Goal: Ask a question

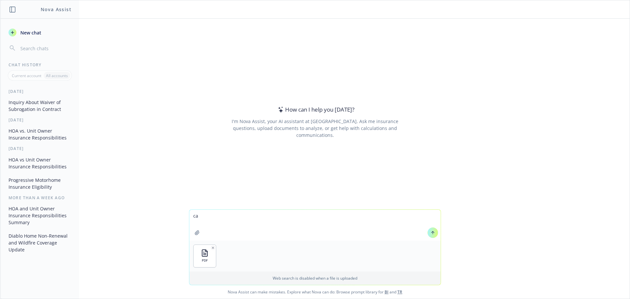
type textarea "c"
type textarea "what are the financials backing this product?"
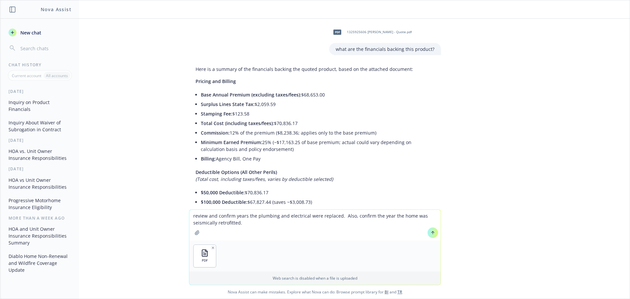
type textarea "review and confirm years the plumbing and electrical were replaced. Also, confi…"
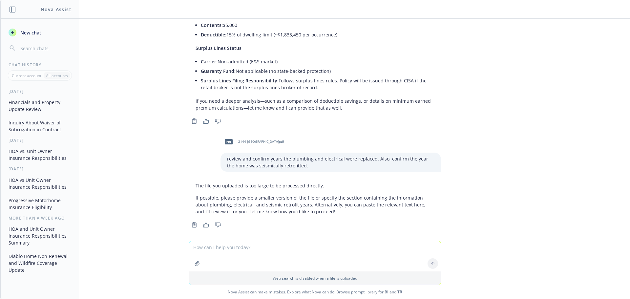
scroll to position [375, 0]
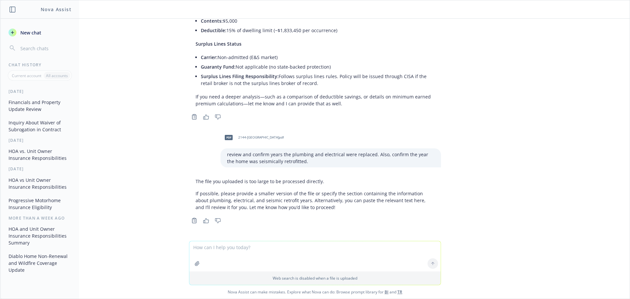
click at [219, 250] on textarea at bounding box center [314, 256] width 251 height 30
click at [214, 247] on textarea at bounding box center [314, 256] width 251 height 30
click at [197, 263] on icon "button" at bounding box center [197, 263] width 5 height 5
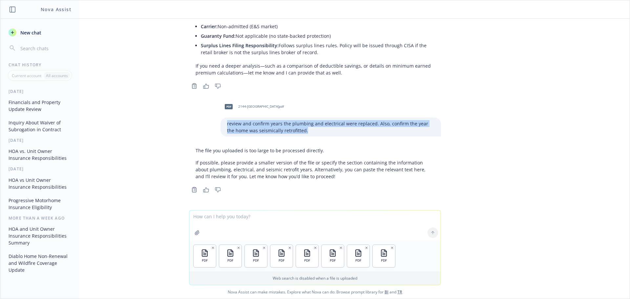
drag, startPoint x: 296, startPoint y: 130, endPoint x: 220, endPoint y: 122, distance: 75.9
click at [220, 122] on div "review and confirm years the plumbing and electrical were replaced. Also, confi…" at bounding box center [330, 126] width 220 height 19
copy p "review and confirm years the plumbing and electrical were replaced. Also, confi…"
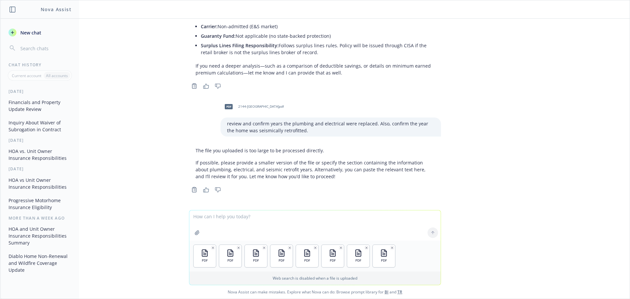
click at [227, 220] on textarea at bounding box center [314, 225] width 251 height 30
paste textarea "review and confirm years the plumbing and electrical were replaced. Also, confi…"
type textarea "review and confirm years the plumbing and electrical were replaced. Also, confi…"
click at [433, 231] on icon at bounding box center [433, 232] width 0 height 3
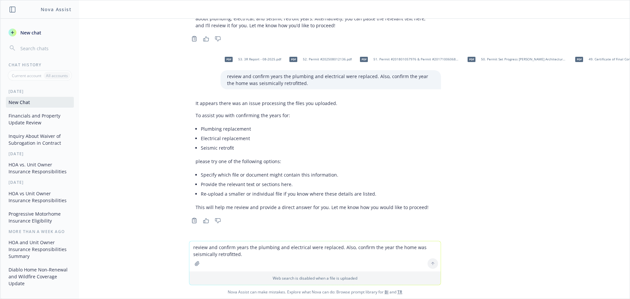
scroll to position [562, 0]
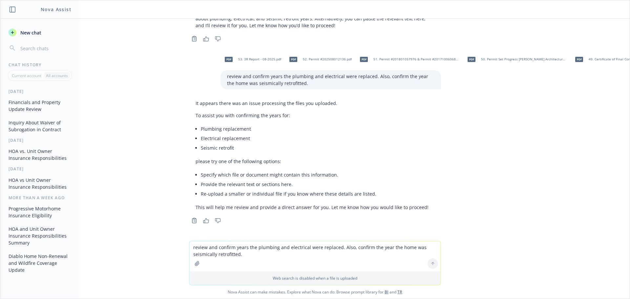
click at [289, 247] on textarea "review and confirm years the plumbing and electrical were replaced. Also, confi…" at bounding box center [314, 256] width 251 height 30
click at [195, 263] on icon "button" at bounding box center [197, 263] width 5 height 5
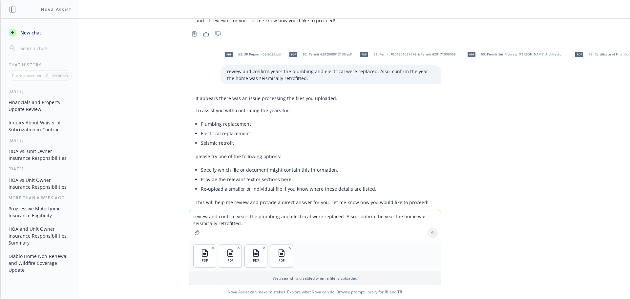
click at [303, 219] on textarea "review and confirm years the plumbing and electrical were replaced. Also, confi…" at bounding box center [314, 225] width 251 height 30
type textarea "confirm this home has been seismically retrofitted or bolted to the foundation"
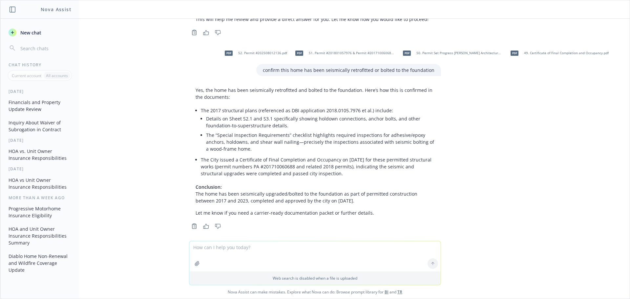
scroll to position [755, 0]
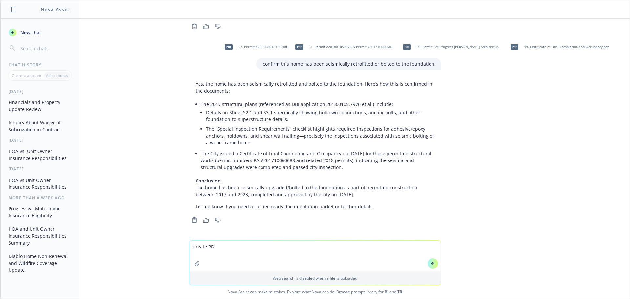
type textarea "create PDF"
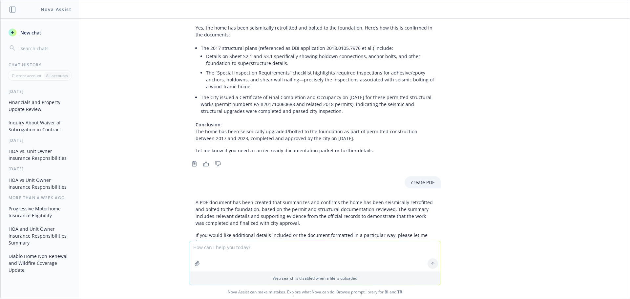
scroll to position [840, 0]
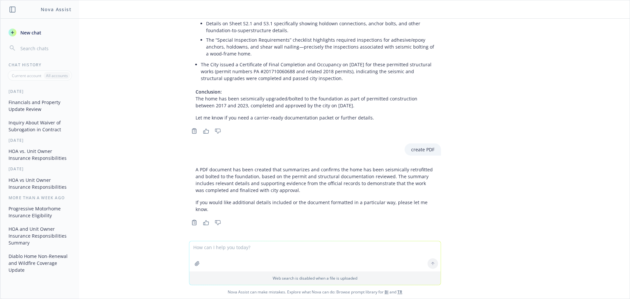
click at [255, 193] on p "A PDF document has been created that summarizes and confirms the home has been …" at bounding box center [315, 180] width 239 height 28
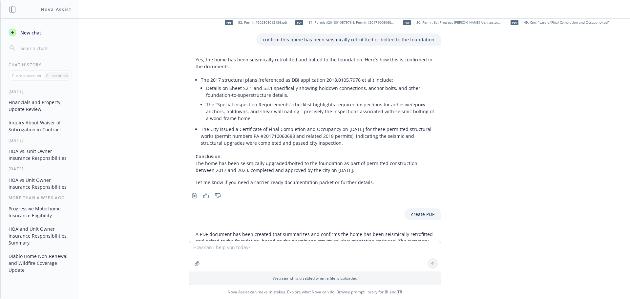
scroll to position [774, 0]
click at [293, 156] on p "Conclusion: The home has been seismically upgraded/bolted to the foundation as …" at bounding box center [315, 164] width 239 height 21
drag, startPoint x: 331, startPoint y: 171, endPoint x: 192, endPoint y: 61, distance: 177.3
click at [192, 61] on div "Yes, the home has been seismically retrofitted and bolted to the foundation. He…" at bounding box center [315, 121] width 252 height 135
copy div "Lor, ips dolo sit amet consectetur adipiscinge sed doeius te inc utlaboreet. Do…"
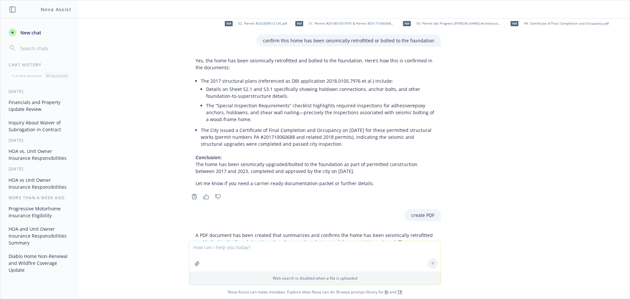
scroll to position [741, 0]
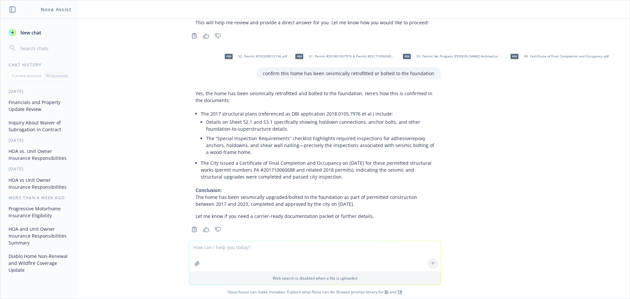
click at [244, 247] on textarea at bounding box center [314, 256] width 251 height 30
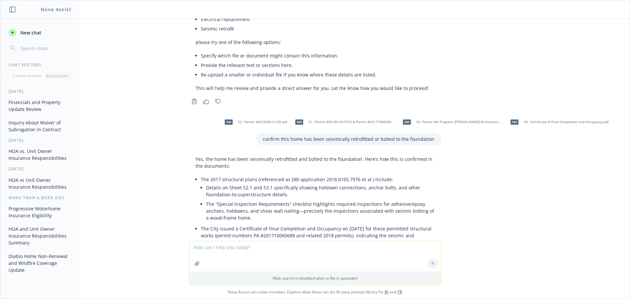
scroll to position [709, 0]
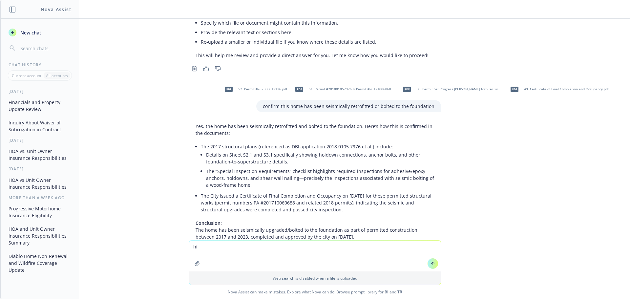
type textarea "h"
type textarea "which document show the 2017 structural plans?"
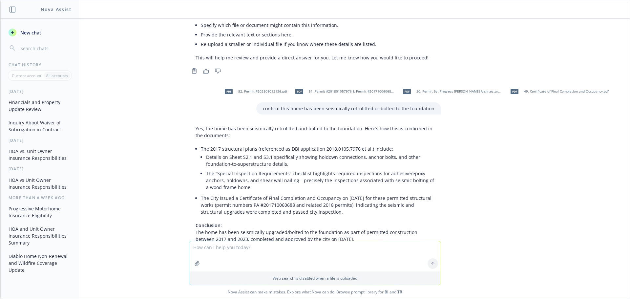
scroll to position [693, 0]
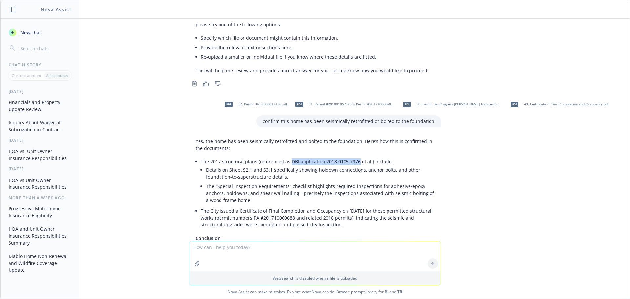
drag, startPoint x: 351, startPoint y: 159, endPoint x: 284, endPoint y: 161, distance: 66.3
click at [284, 161] on li "The 2017 structural plans (referenced as DBI application 2018.0105.7976 et al.)…" at bounding box center [318, 181] width 234 height 49
copy li "DBI application 2018.0105.7976"
click at [246, 247] on textarea at bounding box center [314, 256] width 251 height 30
paste textarea "DBI application 2018.0105.7976"
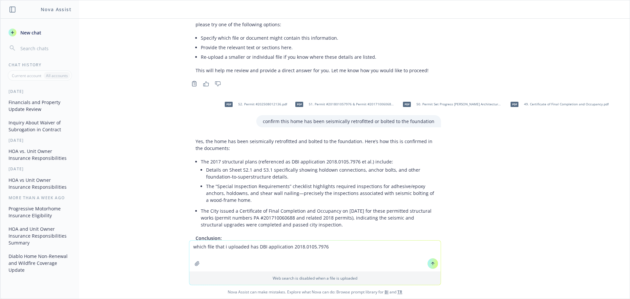
type textarea "which file that i uploaded has DBI application 2018.0105.7976?"
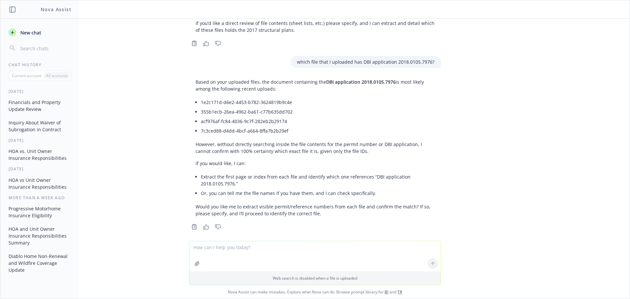
scroll to position [1238, 0]
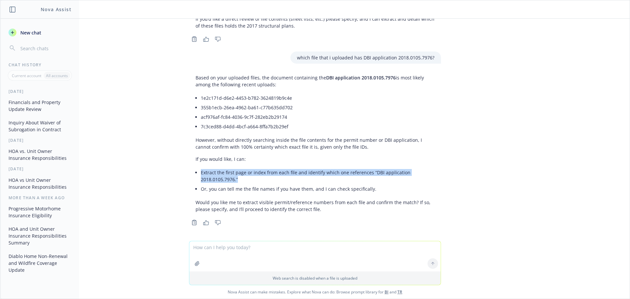
drag, startPoint x: 237, startPoint y: 172, endPoint x: 196, endPoint y: 167, distance: 41.2
click at [201, 168] on li "Extract the first page or index from each file and identify which one reference…" at bounding box center [318, 176] width 234 height 16
copy li "Extract the first page or index from each file and identify which one reference…"
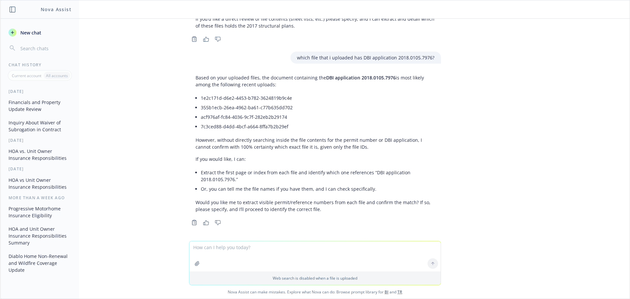
click at [219, 244] on textarea at bounding box center [314, 256] width 251 height 30
paste textarea "Extract the first page or index from each file and identify which one reference…"
type textarea "Extract the first page or index from each file and identify which one reference…"
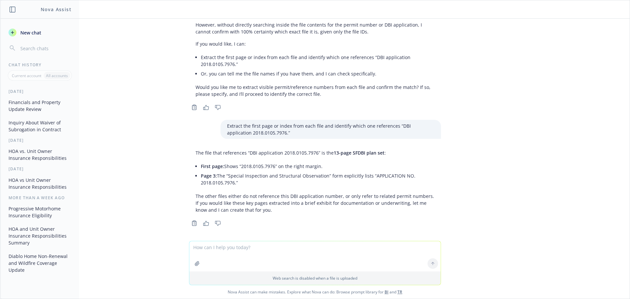
scroll to position [1353, 0]
